Goal: Information Seeking & Learning: Learn about a topic

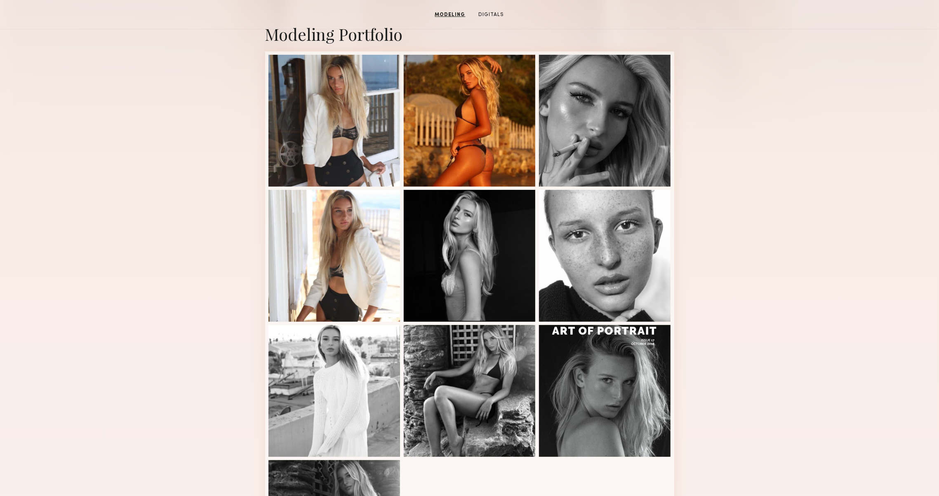
scroll to position [113, 0]
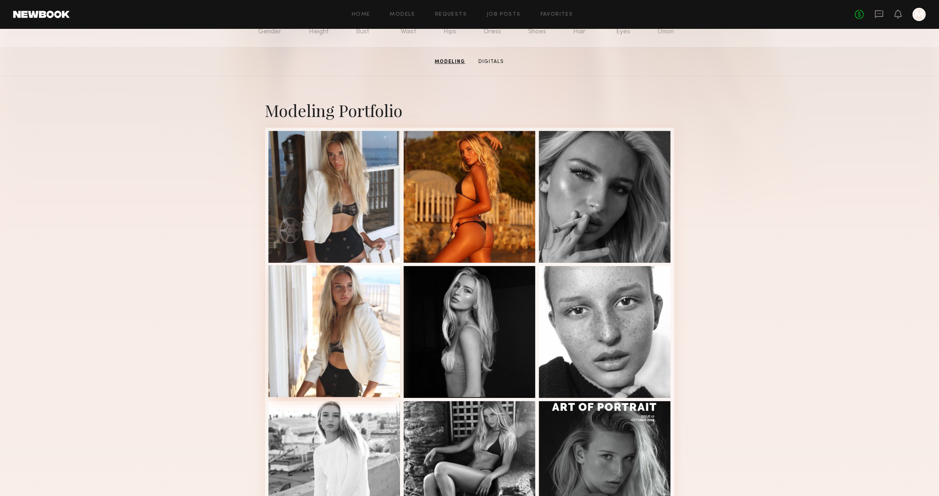
click at [289, 277] on div at bounding box center [334, 331] width 132 height 132
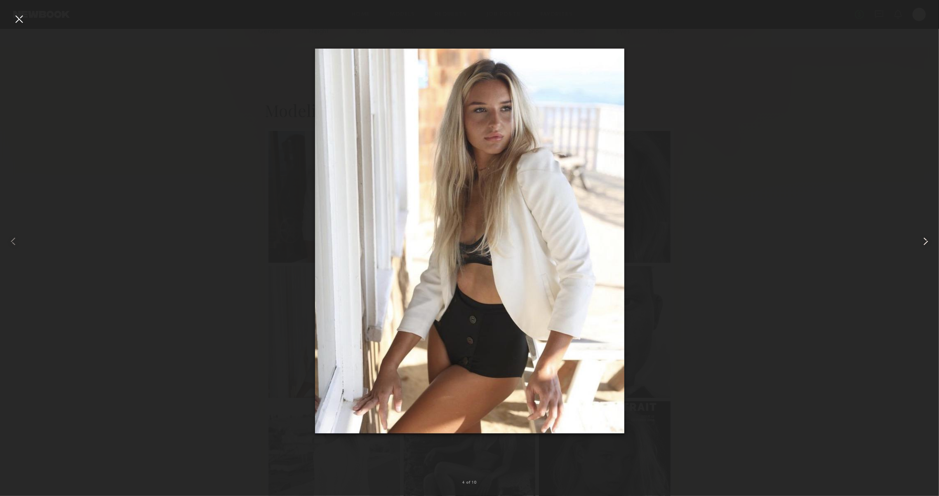
click at [917, 240] on div at bounding box center [920, 241] width 38 height 457
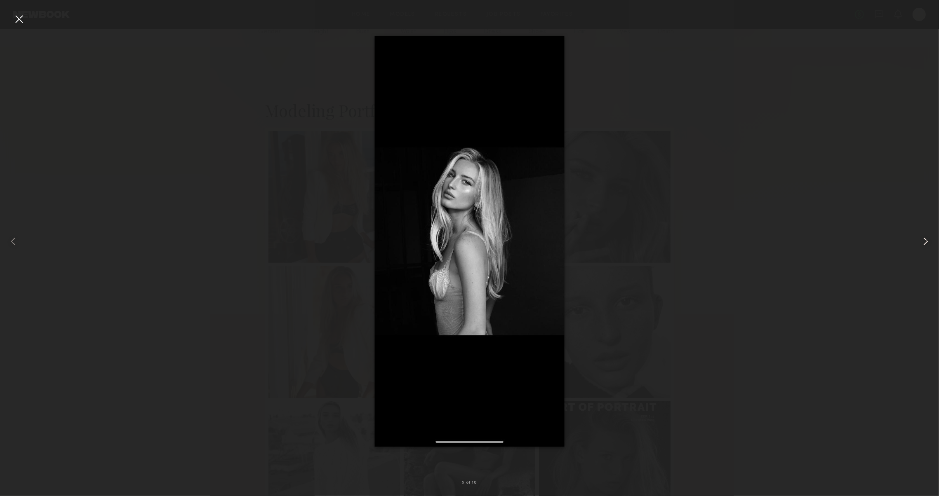
click at [917, 240] on div at bounding box center [920, 241] width 38 height 457
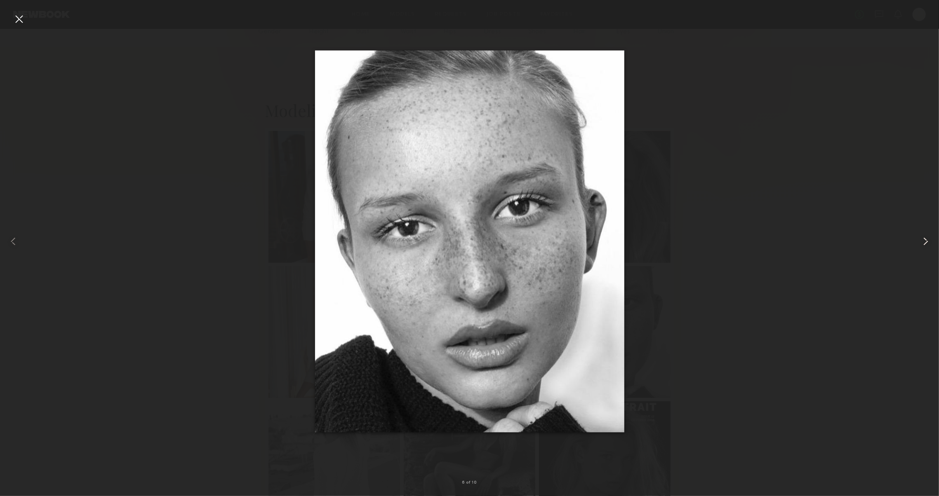
click at [917, 240] on div at bounding box center [920, 241] width 38 height 457
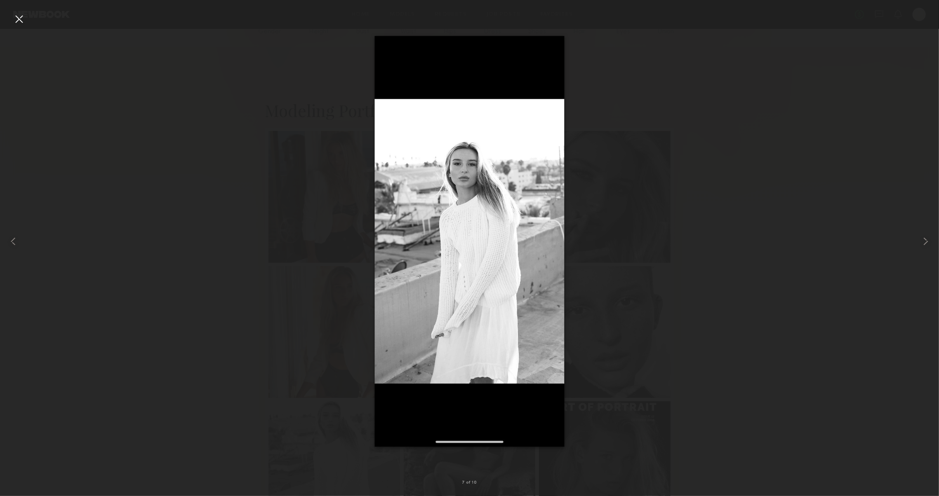
click at [891, 315] on div at bounding box center [469, 241] width 939 height 457
click at [932, 244] on common-icon at bounding box center [925, 241] width 13 height 13
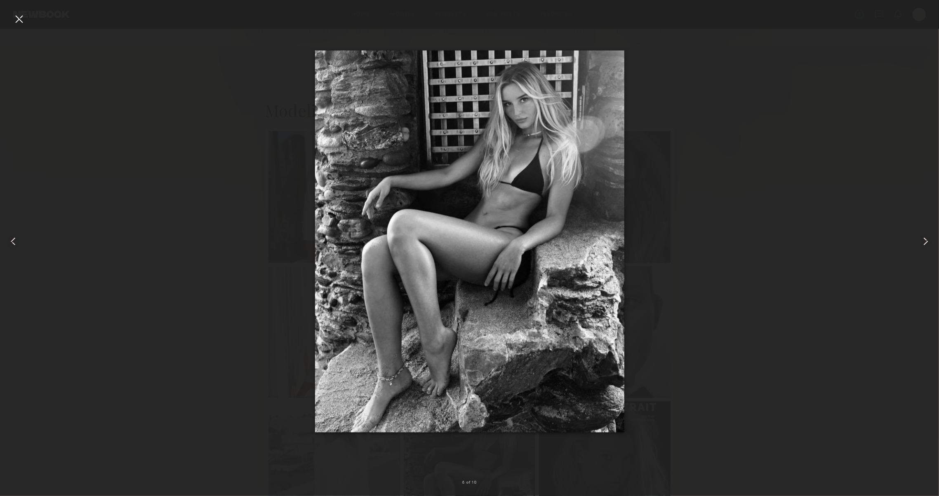
click at [927, 241] on common-icon at bounding box center [925, 241] width 13 height 13
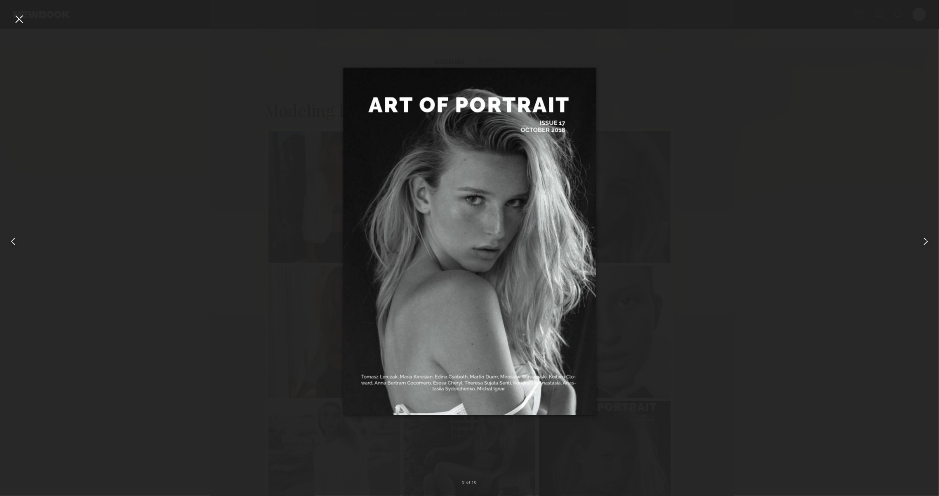
click at [927, 241] on common-icon at bounding box center [925, 241] width 13 height 13
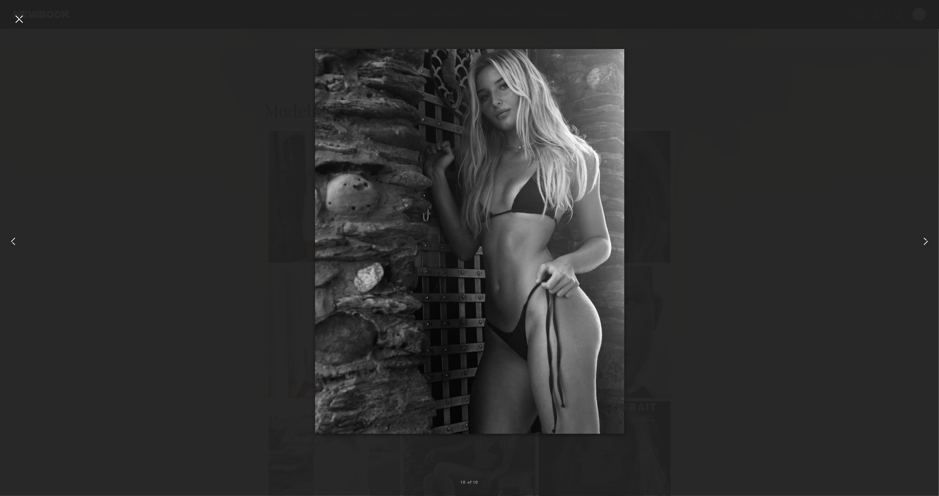
click at [17, 17] on div at bounding box center [18, 18] width 13 height 13
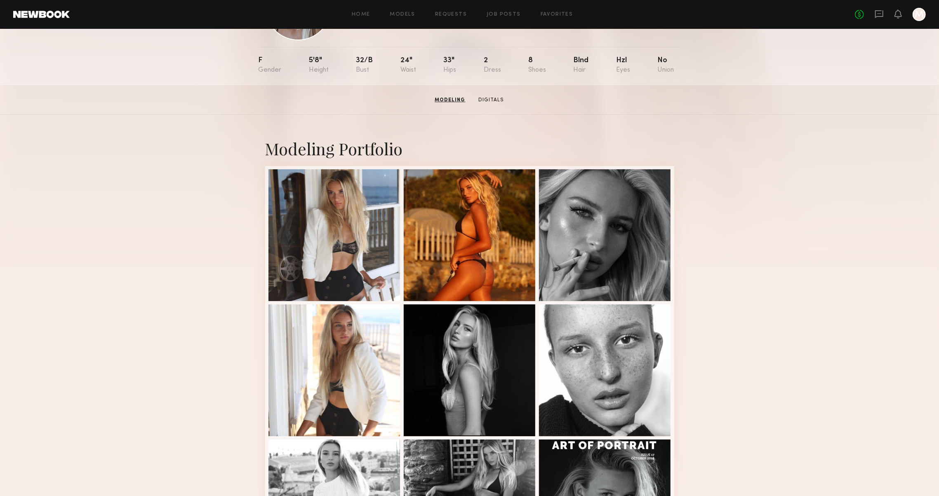
scroll to position [14, 0]
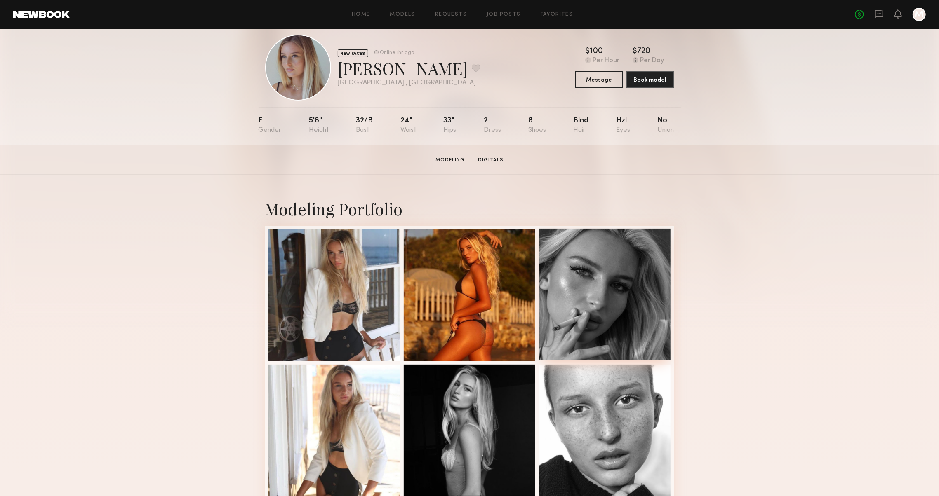
click at [620, 281] on div at bounding box center [605, 295] width 132 height 132
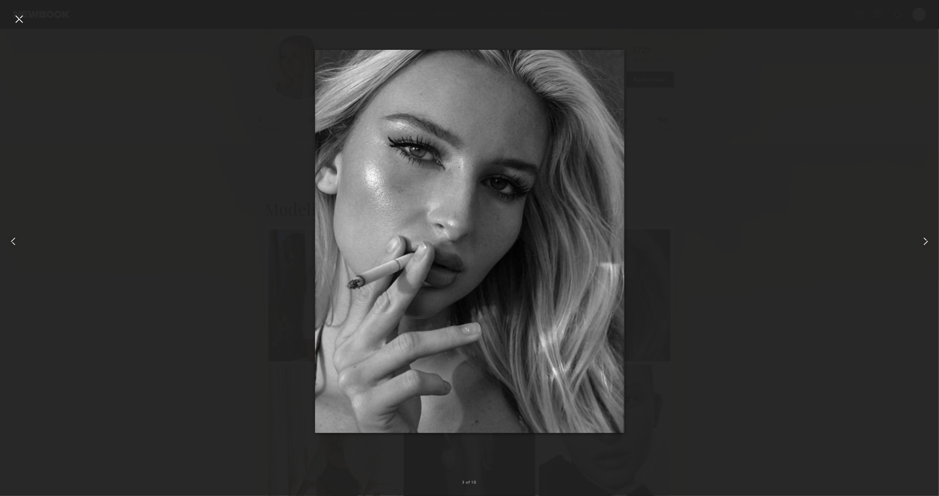
click at [631, 298] on div at bounding box center [469, 241] width 939 height 457
click at [659, 298] on div at bounding box center [469, 241] width 939 height 457
click at [20, 25] on div at bounding box center [18, 18] width 13 height 13
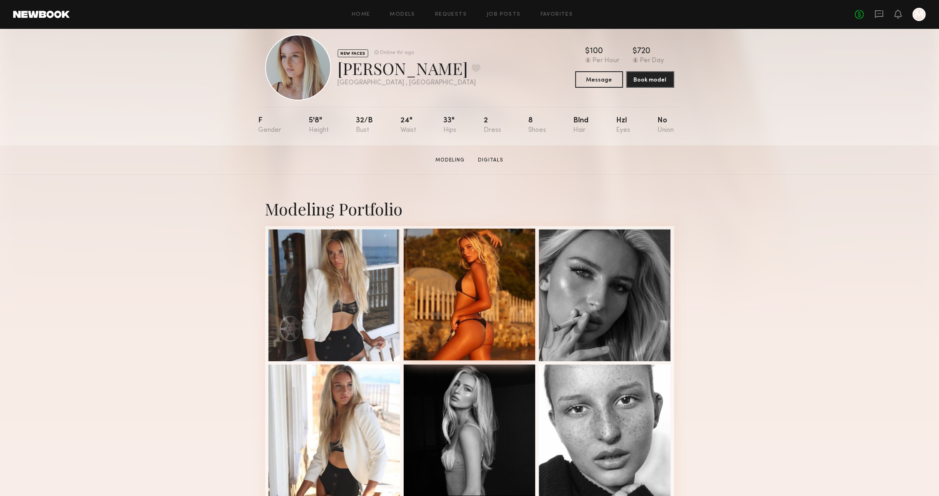
click at [418, 324] on div at bounding box center [470, 295] width 132 height 132
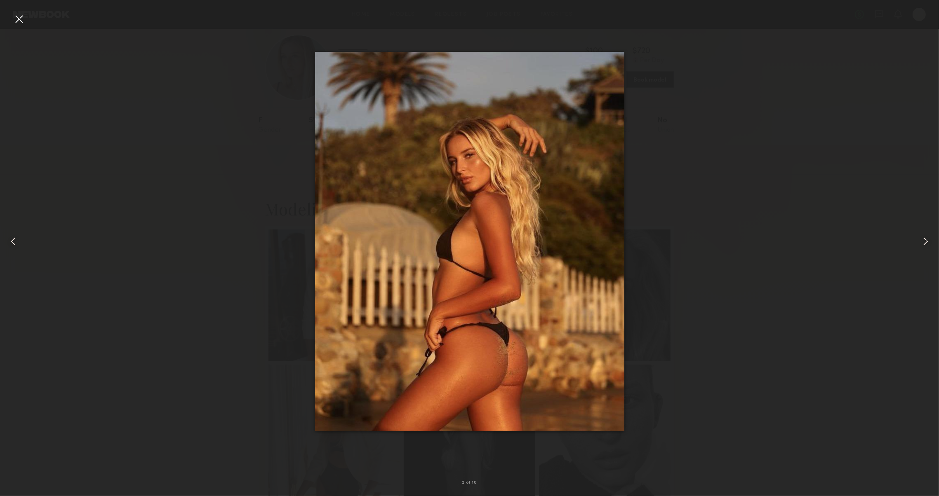
click at [605, 311] on img at bounding box center [469, 241] width 309 height 379
click at [22, 22] on div at bounding box center [18, 18] width 13 height 13
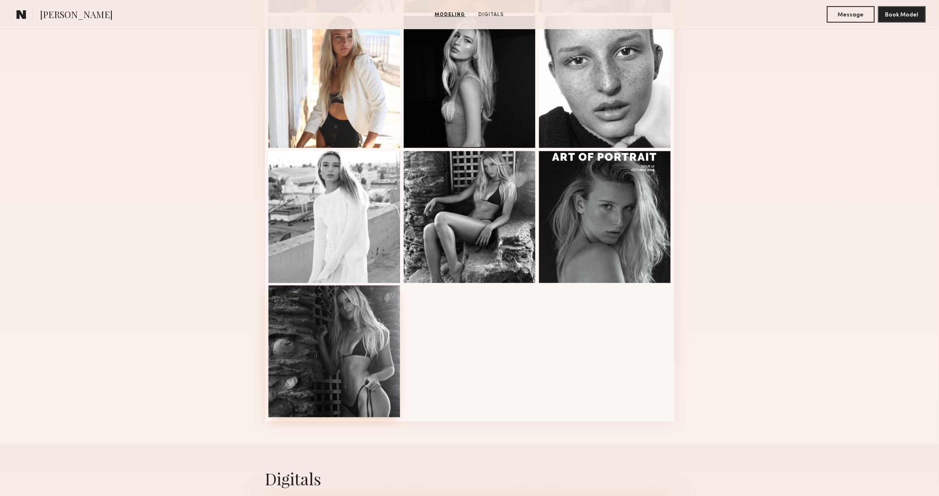
scroll to position [255, 0]
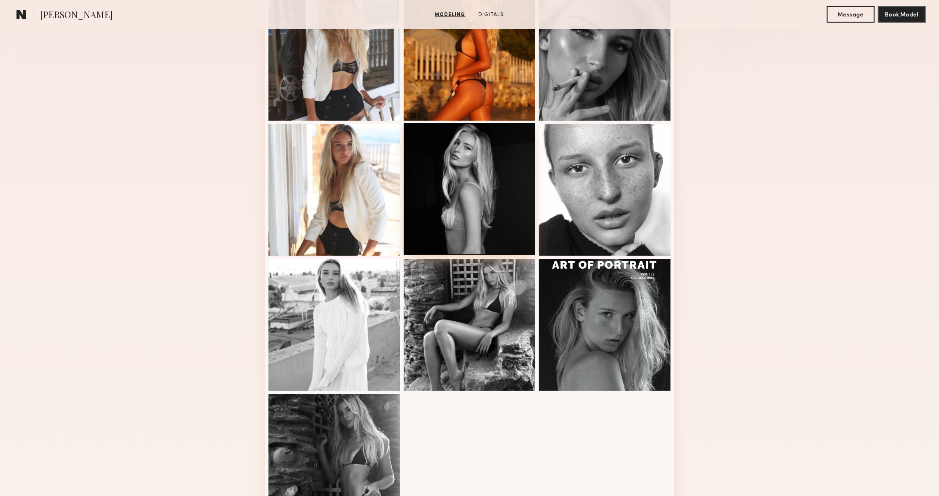
click at [508, 232] on div at bounding box center [470, 189] width 132 height 132
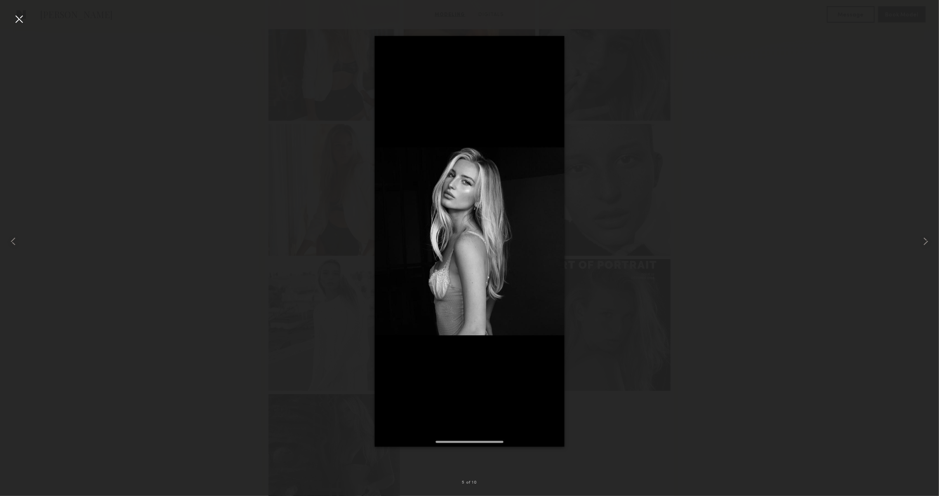
scroll to position [620, 0]
click at [763, 248] on div at bounding box center [469, 241] width 939 height 457
click at [26, 17] on div at bounding box center [19, 241] width 38 height 457
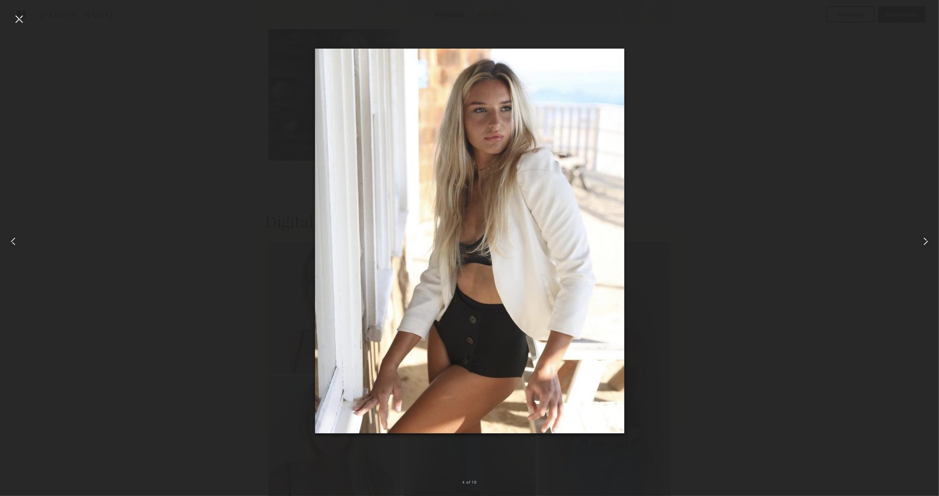
click at [21, 22] on div at bounding box center [18, 18] width 13 height 13
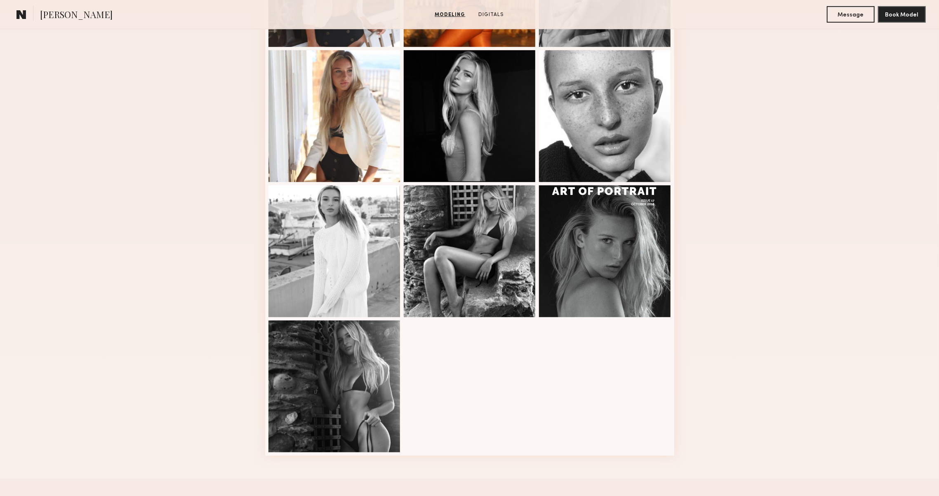
scroll to position [322, 0]
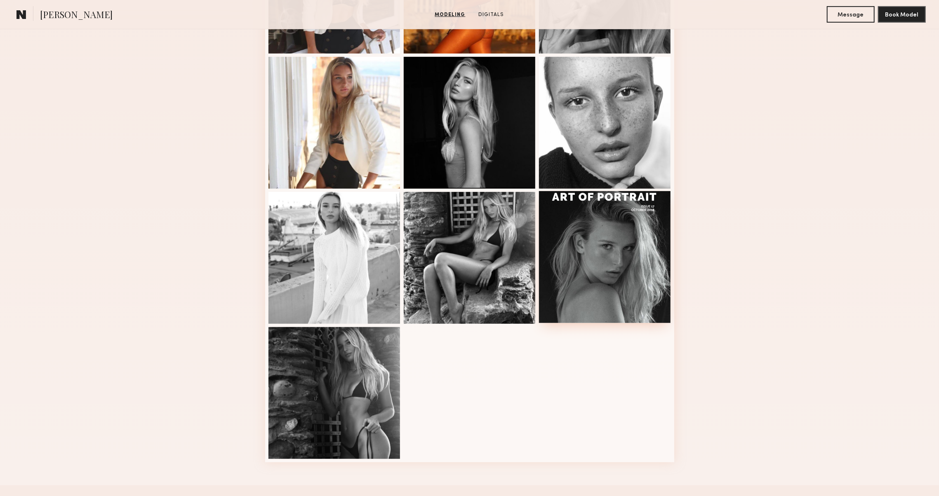
click at [609, 310] on div at bounding box center [605, 257] width 132 height 132
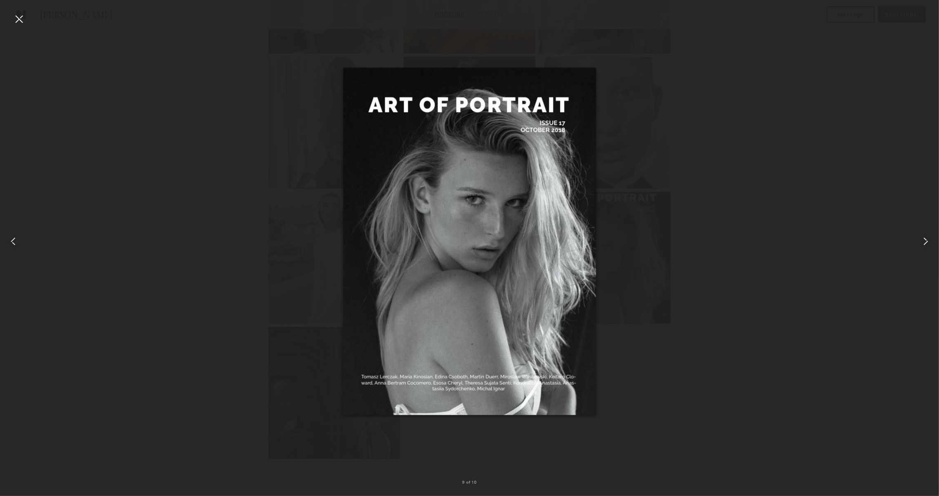
click at [843, 188] on div at bounding box center [469, 241] width 939 height 457
click at [19, 11] on nb-gallery-light "9 of 10" at bounding box center [469, 248] width 939 height 496
click at [15, 19] on div at bounding box center [18, 18] width 13 height 13
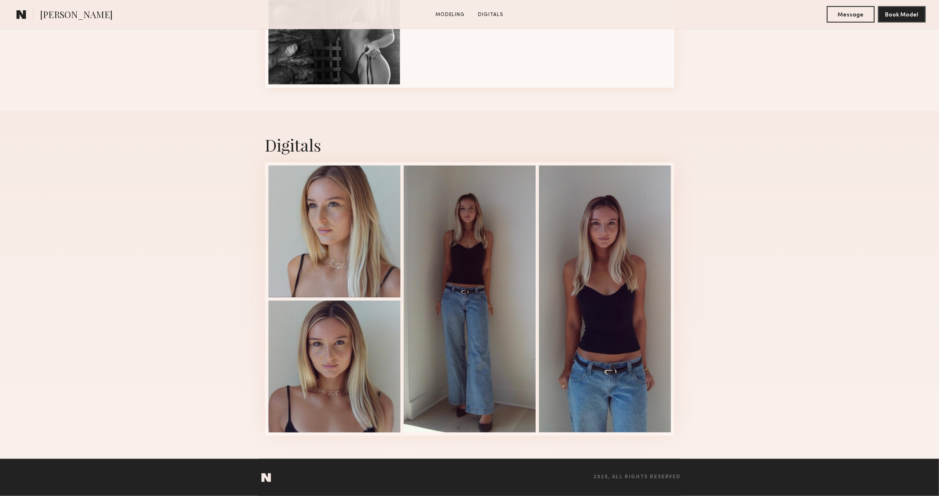
scroll to position [697, 0]
